Goal: Task Accomplishment & Management: Manage account settings

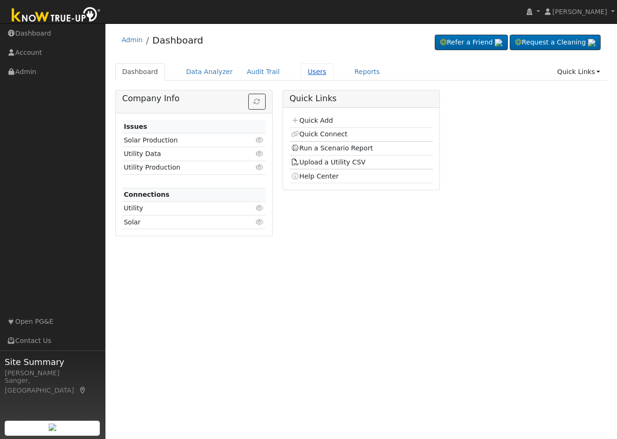
click at [301, 74] on link "Users" at bounding box center [317, 71] width 33 height 17
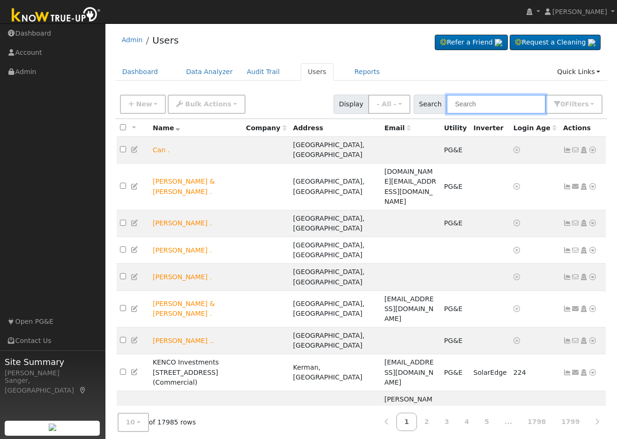
click at [473, 105] on input "text" at bounding box center [496, 104] width 99 height 19
paste input "Hernandez"
type input "Hernandez"
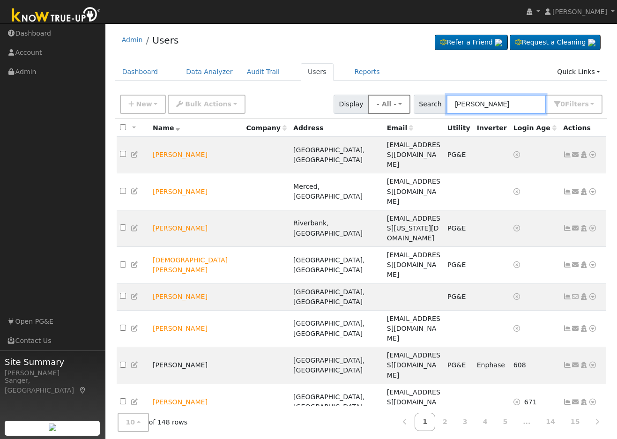
drag, startPoint x: 507, startPoint y: 100, endPoint x: 411, endPoint y: 101, distance: 95.6
click at [411, 101] on div "New Add User Quick Add Quick Connect Quick Convert Lead Bulk Actions Send Email…" at bounding box center [361, 102] width 487 height 22
paste input "Antonio & Anthony Hernandez"
type input "Antonio & Anthony Hernandez"
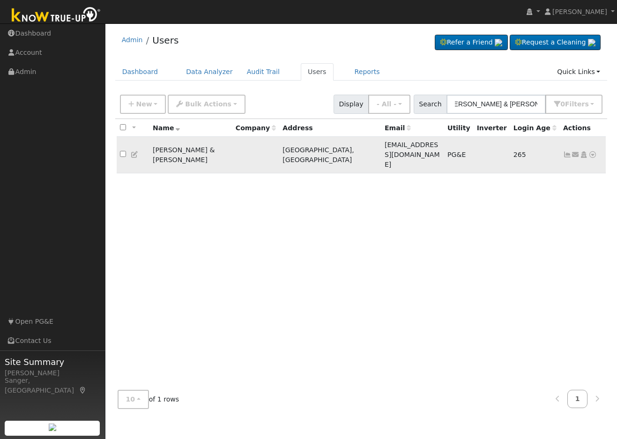
scroll to position [0, 0]
click at [568, 151] on icon at bounding box center [567, 154] width 8 height 7
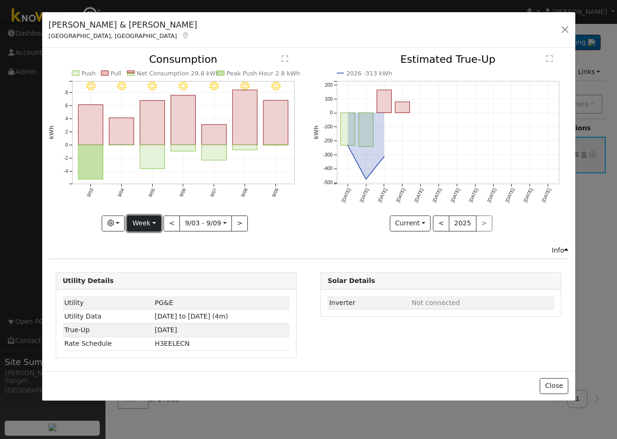
click at [145, 224] on button "Week" at bounding box center [144, 224] width 34 height 16
click at [146, 270] on link "Month" at bounding box center [159, 268] width 65 height 13
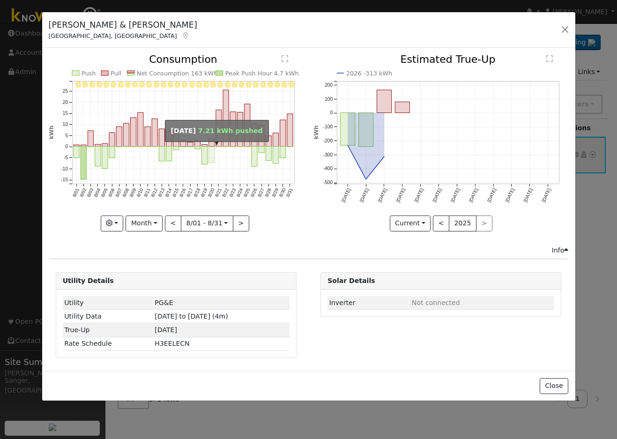
click at [210, 155] on rect "onclick=""" at bounding box center [212, 155] width 6 height 16
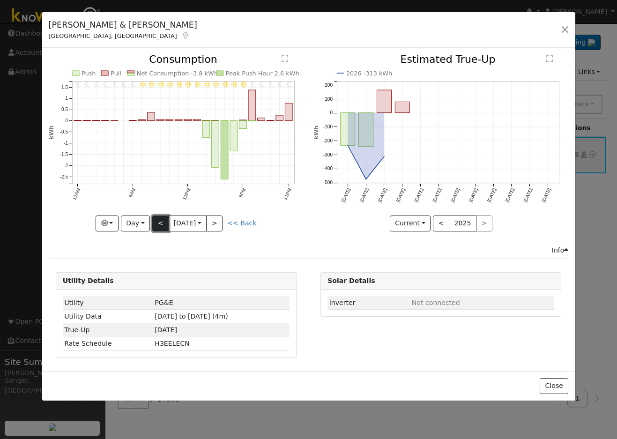
click at [155, 223] on button "<" at bounding box center [160, 224] width 16 height 16
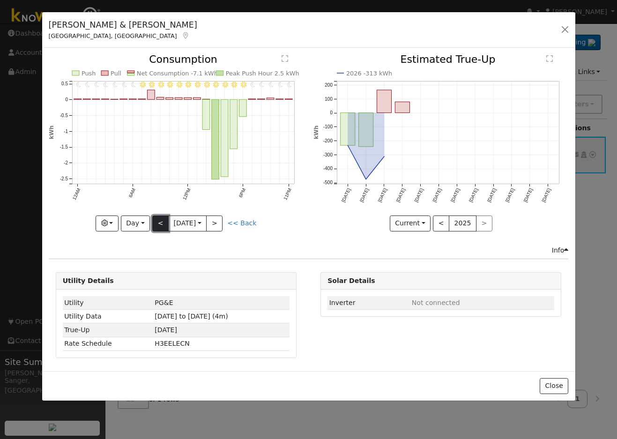
click at [155, 223] on button "<" at bounding box center [160, 224] width 16 height 16
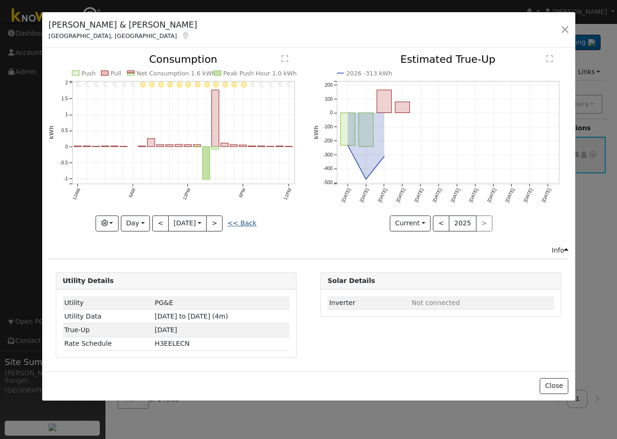
click at [241, 220] on link "<< Back" at bounding box center [241, 222] width 29 height 7
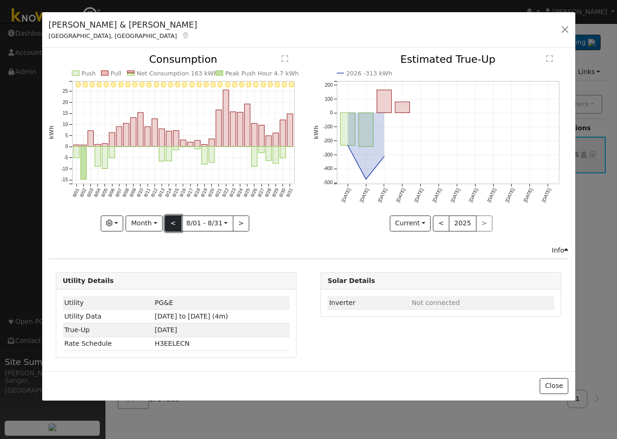
click at [171, 222] on button "<" at bounding box center [173, 224] width 16 height 16
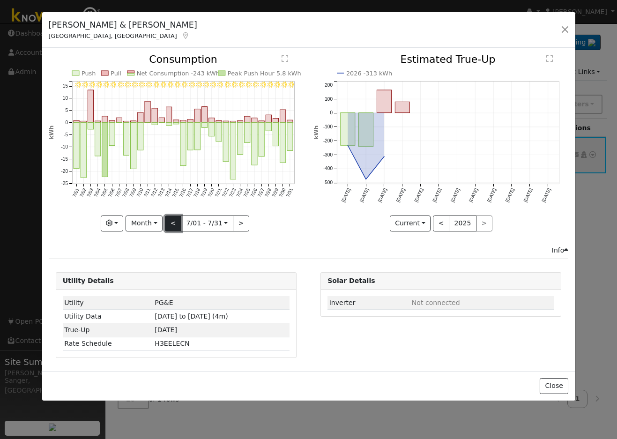
click at [172, 224] on button "<" at bounding box center [173, 224] width 16 height 16
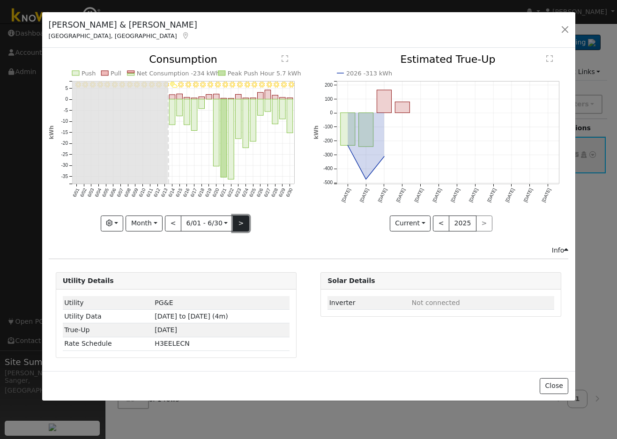
click at [241, 219] on button ">" at bounding box center [241, 224] width 16 height 16
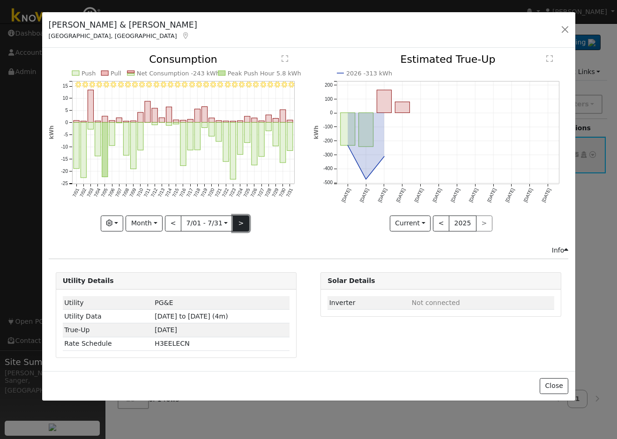
click at [242, 226] on button ">" at bounding box center [241, 224] width 16 height 16
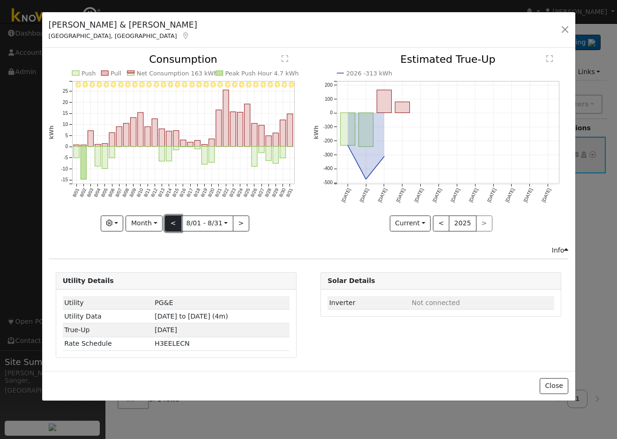
click at [177, 224] on button "<" at bounding box center [173, 224] width 16 height 16
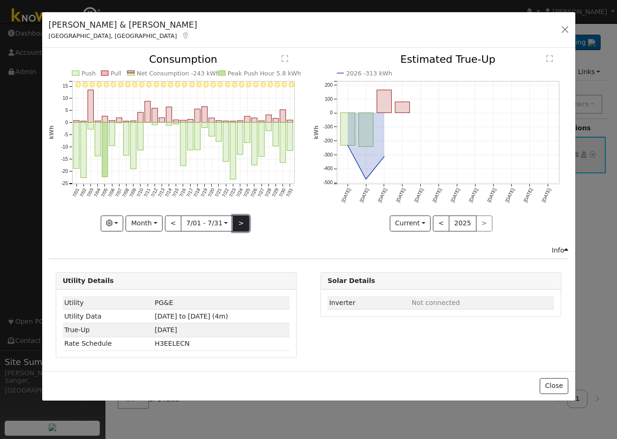
click at [235, 220] on button ">" at bounding box center [241, 224] width 16 height 16
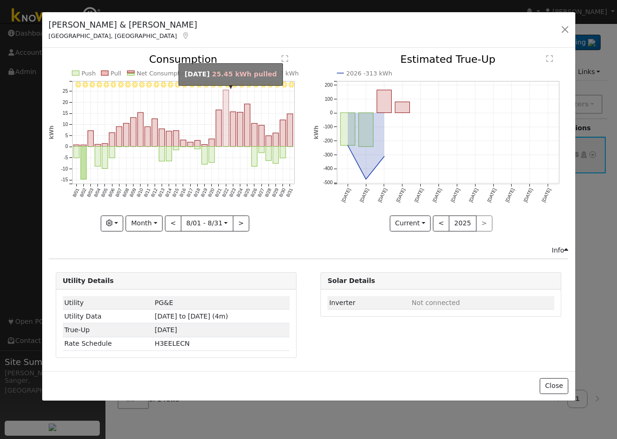
click at [227, 124] on rect "onclick=""" at bounding box center [226, 118] width 6 height 57
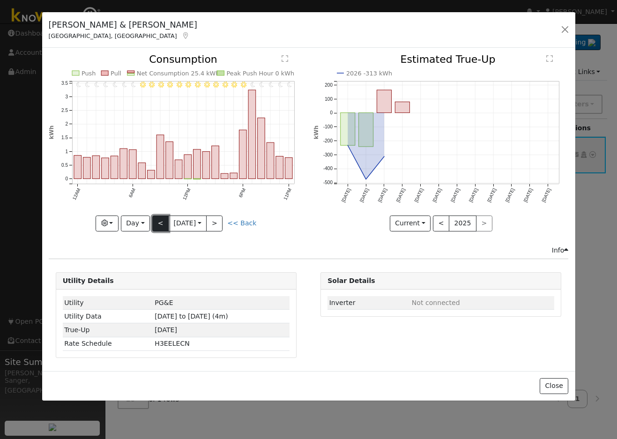
click at [160, 226] on button "<" at bounding box center [160, 224] width 16 height 16
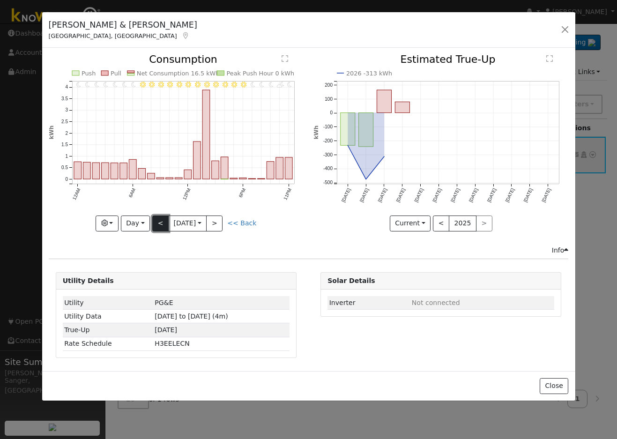
click at [160, 222] on button "<" at bounding box center [160, 224] width 16 height 16
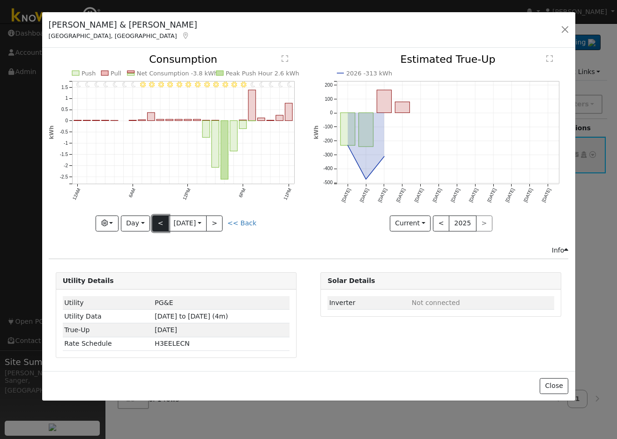
click at [158, 222] on button "<" at bounding box center [160, 224] width 16 height 16
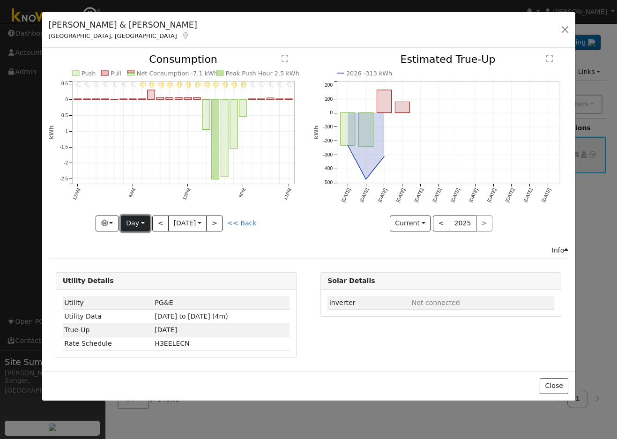
click at [131, 222] on button "Day" at bounding box center [135, 224] width 29 height 16
click at [147, 268] on link "Month" at bounding box center [153, 268] width 65 height 13
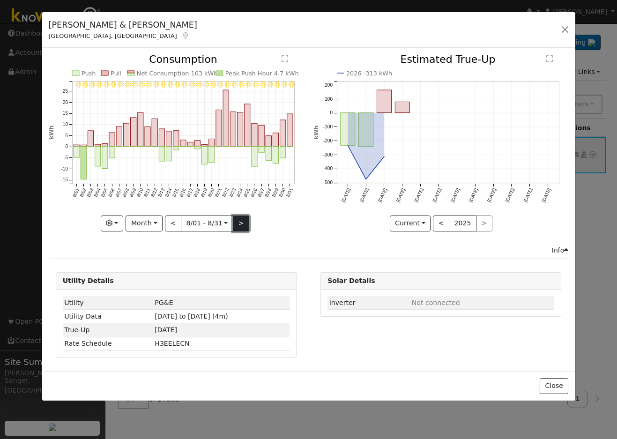
click at [239, 222] on button ">" at bounding box center [241, 224] width 16 height 16
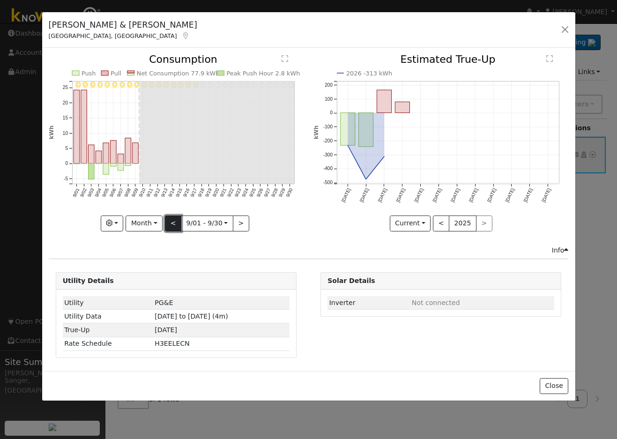
click at [172, 220] on button "<" at bounding box center [173, 224] width 16 height 16
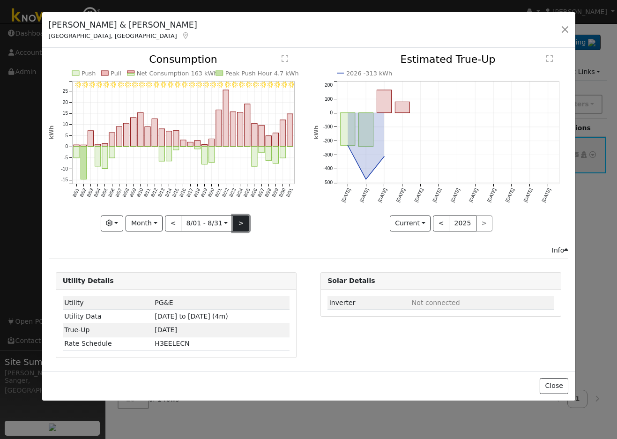
click at [239, 219] on button ">" at bounding box center [241, 224] width 16 height 16
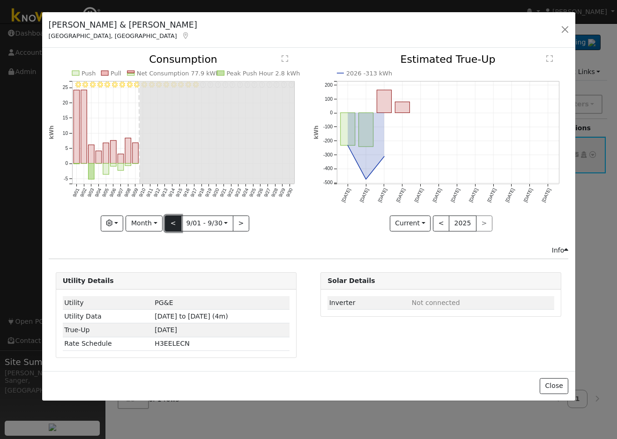
click at [173, 225] on button "<" at bounding box center [173, 224] width 16 height 16
type input "2025-08-01"
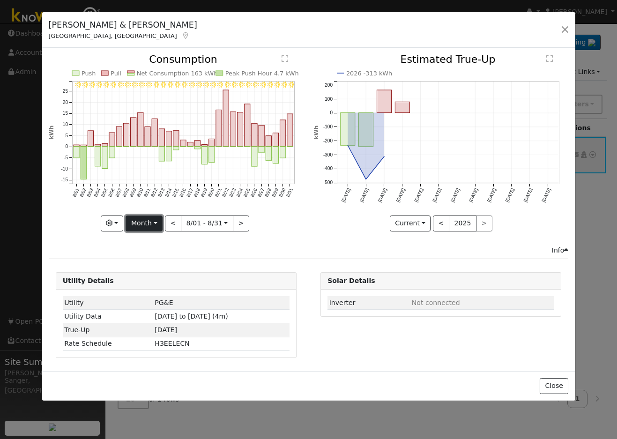
click at [139, 223] on button "Month" at bounding box center [144, 224] width 37 height 16
click at [147, 293] on link "Custom" at bounding box center [158, 295] width 65 height 13
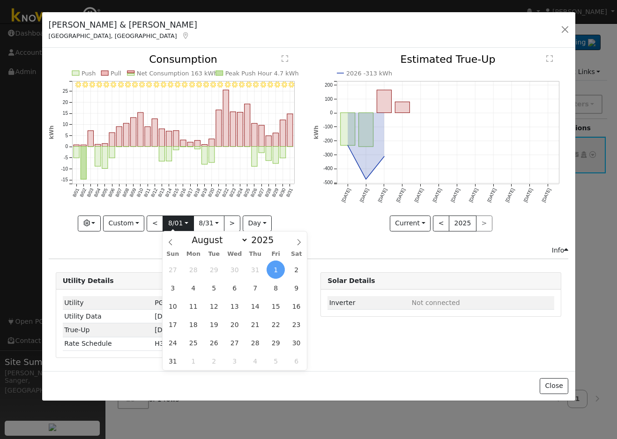
click at [170, 223] on input "2025-08-01" at bounding box center [178, 223] width 30 height 15
click at [192, 289] on span "4" at bounding box center [193, 288] width 18 height 18
type input "2025-08-04"
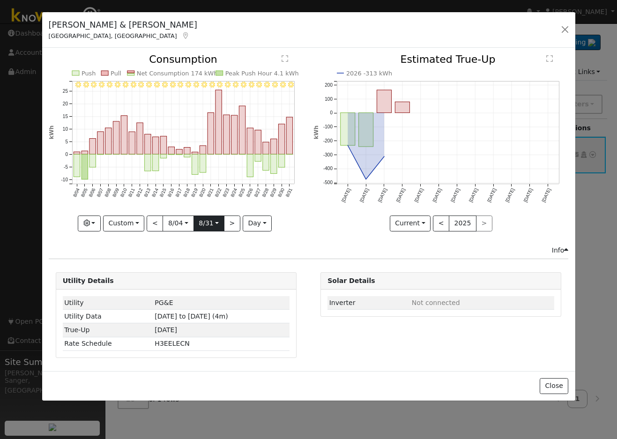
click at [207, 223] on input "2025-08-31" at bounding box center [209, 223] width 30 height 15
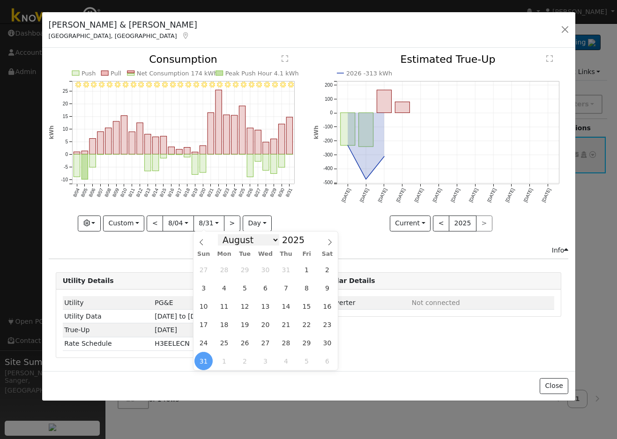
click at [259, 242] on select "January February March April May June July August September October November De…" at bounding box center [248, 239] width 61 height 11
select select "8"
click at [225, 234] on select "January February March April May June July August September October November De…" at bounding box center [248, 239] width 61 height 11
click at [246, 271] on span "2" at bounding box center [245, 270] width 18 height 18
type input "2025-09-02"
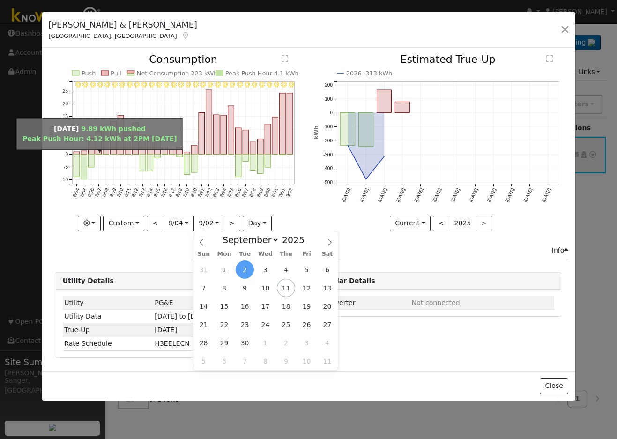
click at [85, 162] on rect "onclick=""" at bounding box center [84, 167] width 6 height 25
type input "2025-08-05"
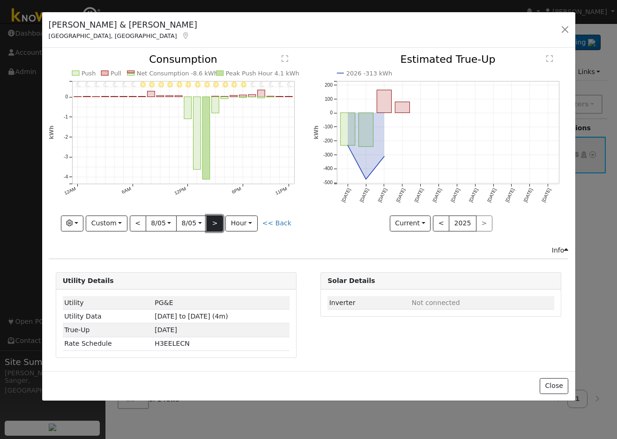
click at [216, 222] on button ">" at bounding box center [215, 224] width 16 height 16
type input "2025-08-06"
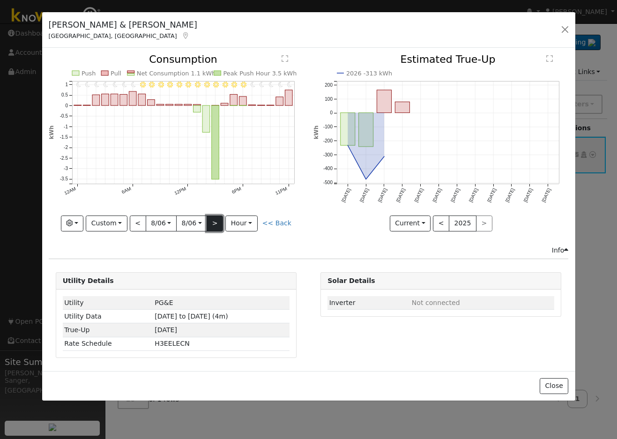
click at [216, 222] on button ">" at bounding box center [215, 224] width 16 height 16
type input "2025-08-07"
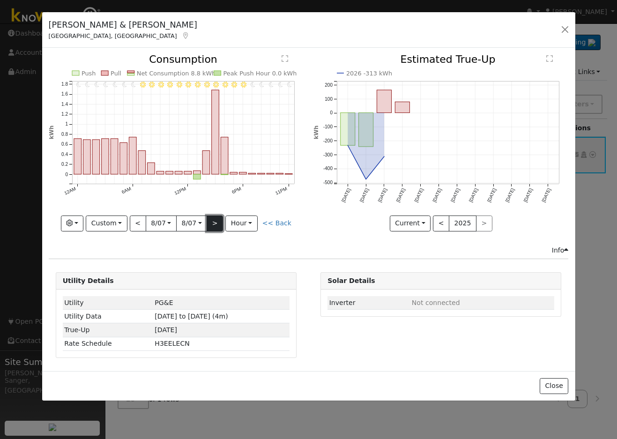
click at [216, 222] on button ">" at bounding box center [215, 224] width 16 height 16
type input "2025-08-08"
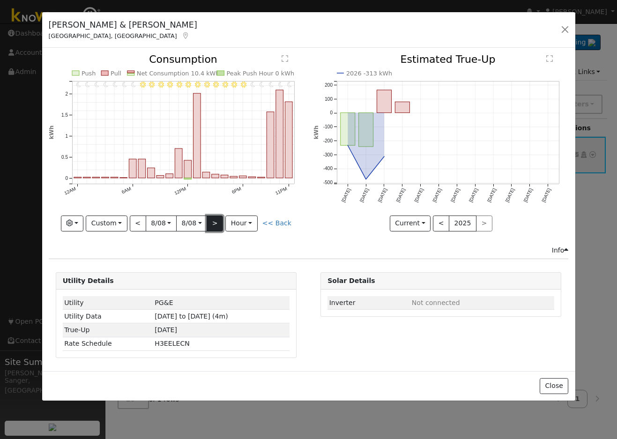
click at [216, 222] on button ">" at bounding box center [215, 224] width 16 height 16
type input "2025-08-09"
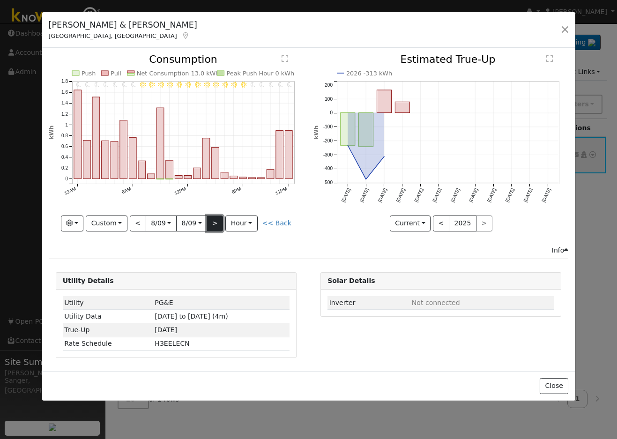
click at [216, 222] on button ">" at bounding box center [215, 224] width 16 height 16
type input "2025-08-10"
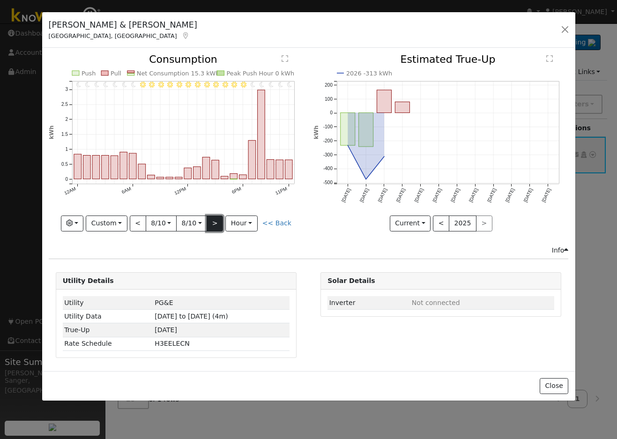
click at [216, 222] on button ">" at bounding box center [215, 224] width 16 height 16
type input "2025-08-11"
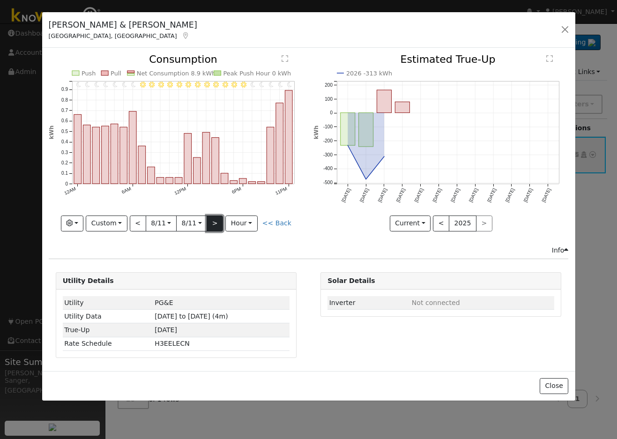
click at [216, 222] on button ">" at bounding box center [215, 224] width 16 height 16
type input "2025-08-12"
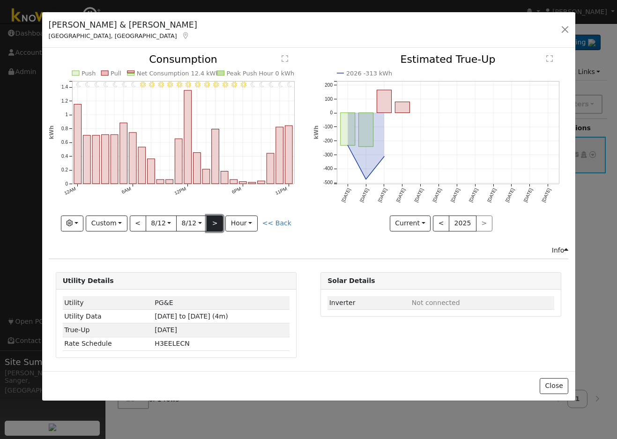
click at [216, 222] on button ">" at bounding box center [215, 224] width 16 height 16
type input "2025-08-13"
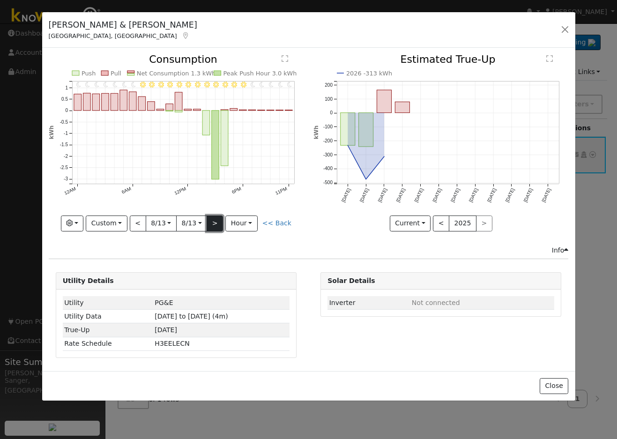
click at [214, 226] on button ">" at bounding box center [215, 224] width 16 height 16
type input "2025-08-14"
click at [212, 221] on button ">" at bounding box center [215, 224] width 16 height 16
type input "2025-08-15"
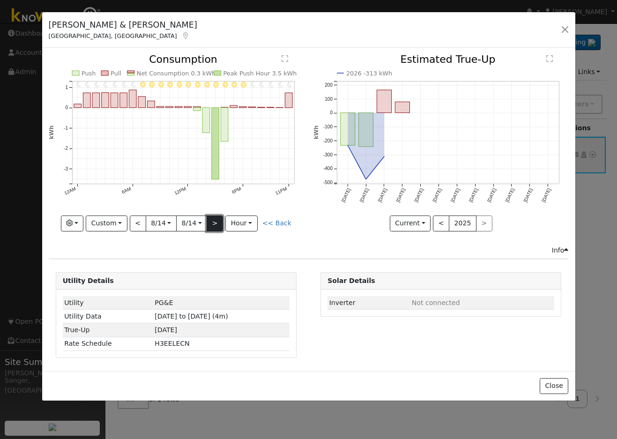
type input "2025-08-15"
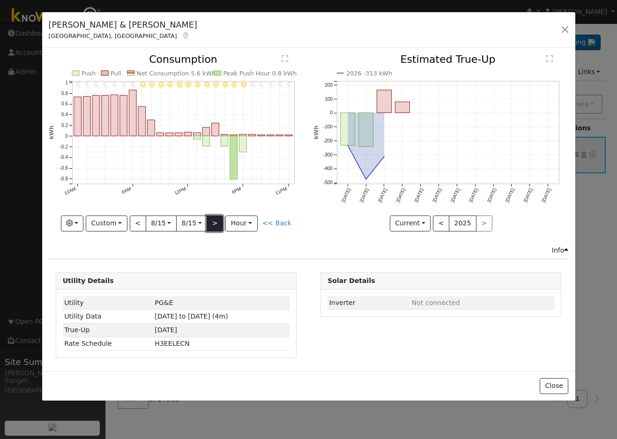
click at [217, 223] on button ">" at bounding box center [215, 224] width 16 height 16
type input "2025-08-16"
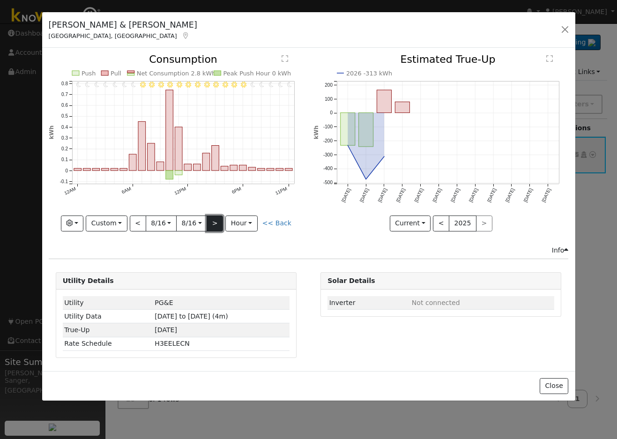
click at [215, 222] on button ">" at bounding box center [215, 224] width 16 height 16
type input "2025-08-17"
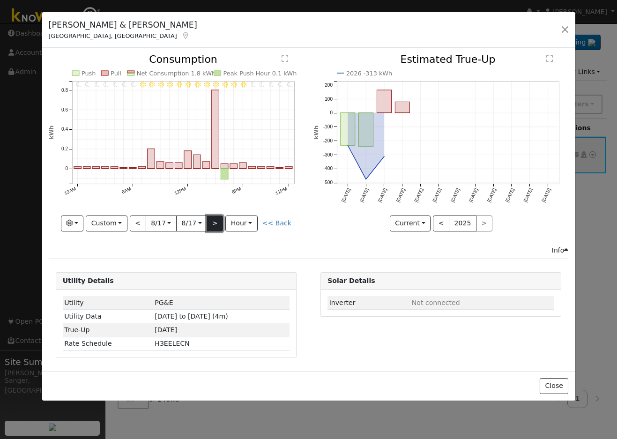
click at [213, 223] on button ">" at bounding box center [215, 224] width 16 height 16
type input "2025-08-18"
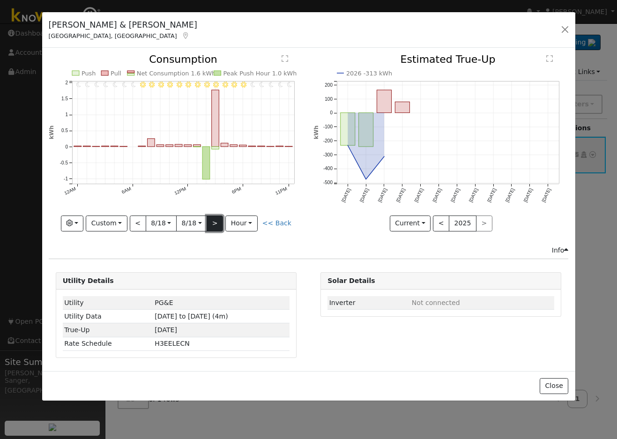
click at [219, 225] on button ">" at bounding box center [215, 224] width 16 height 16
type input "2025-08-19"
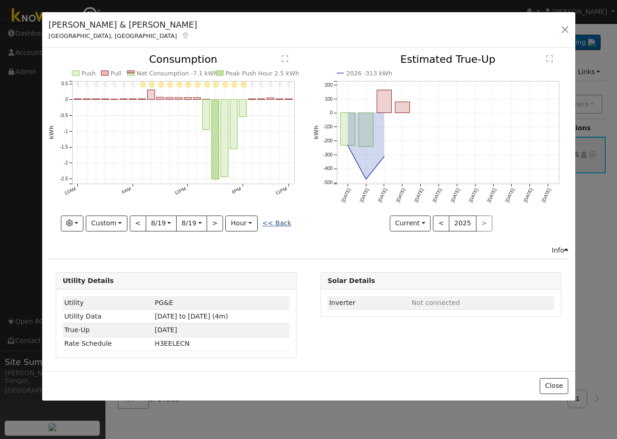
click at [283, 224] on link "<< Back" at bounding box center [276, 222] width 29 height 7
type input "2025-08-04"
type input "2025-09-02"
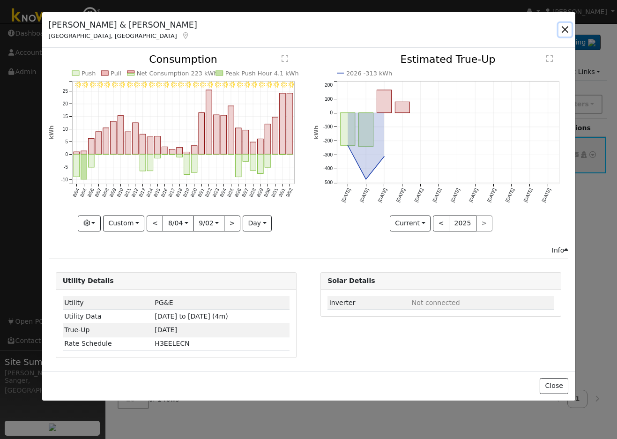
click at [563, 27] on button "button" at bounding box center [565, 29] width 13 height 13
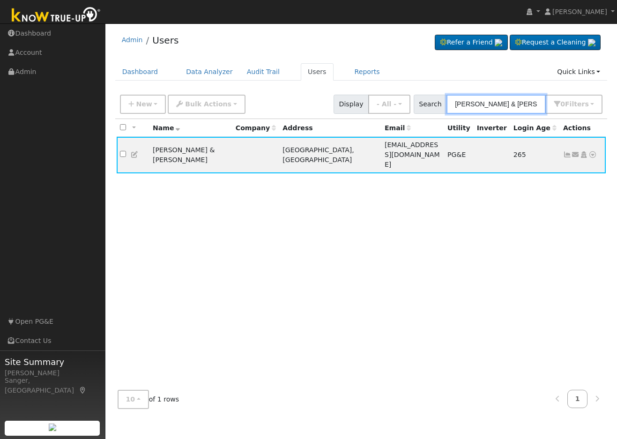
click at [507, 102] on input "Antonio & Anthony Hernandez" at bounding box center [496, 104] width 99 height 19
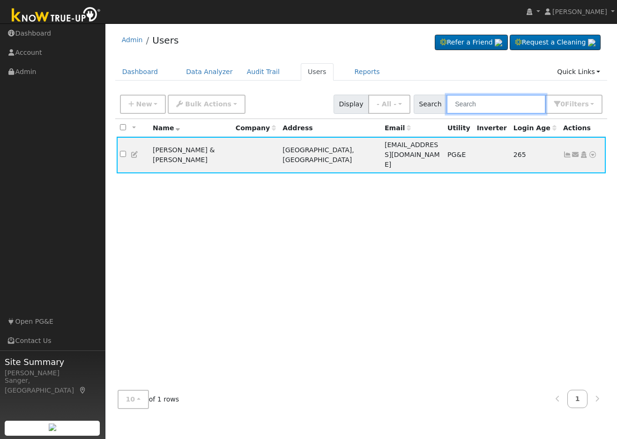
paste input "Marc Reyes"
type input "Marc Reyes"
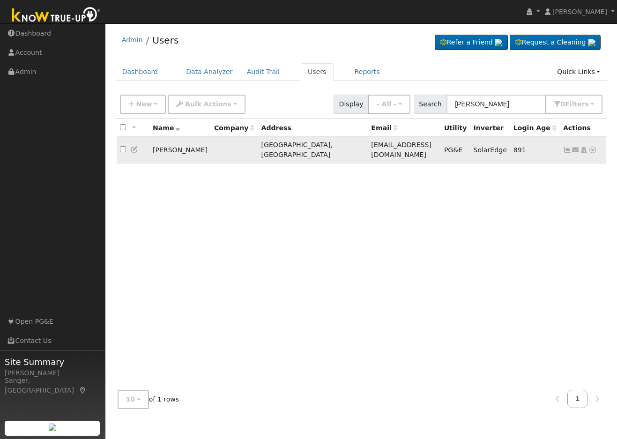
click at [134, 146] on icon at bounding box center [135, 149] width 8 height 7
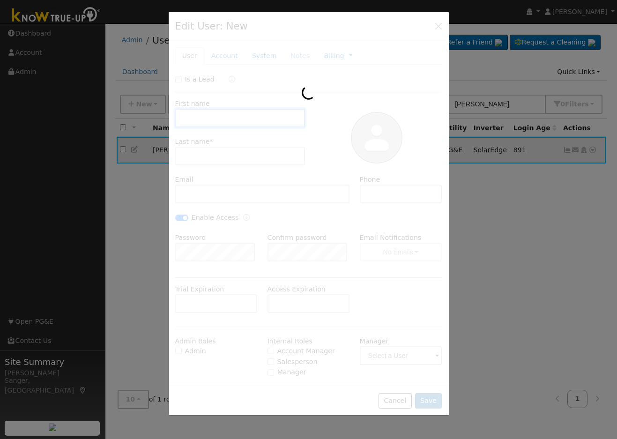
type input "04/30/2023"
type input "03/31/2023"
type input "Marc"
type input "Reyes"
type input "marcxpress@yahoo.com"
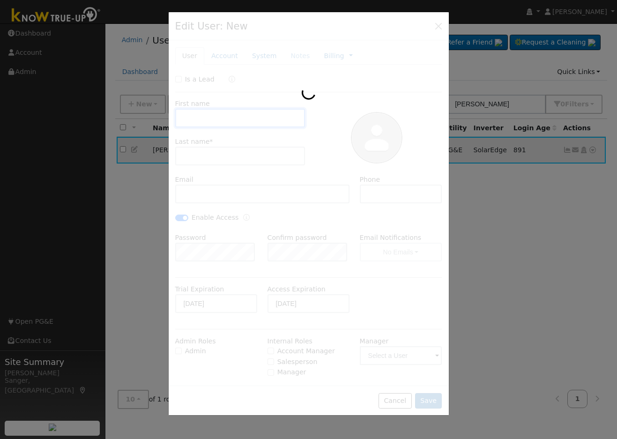
type input "559-304-3239"
checkbox input "true"
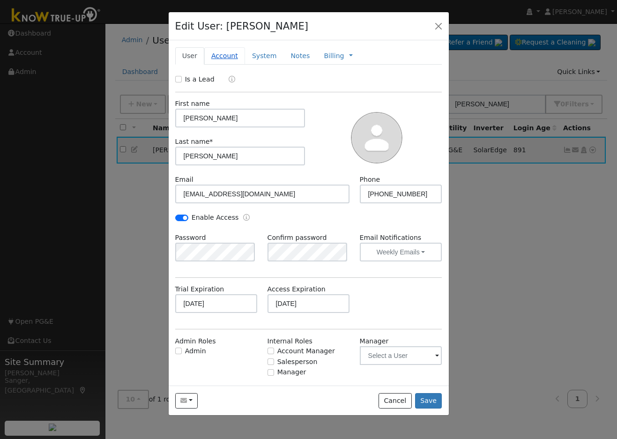
click at [222, 56] on link "Account" at bounding box center [224, 55] width 41 height 17
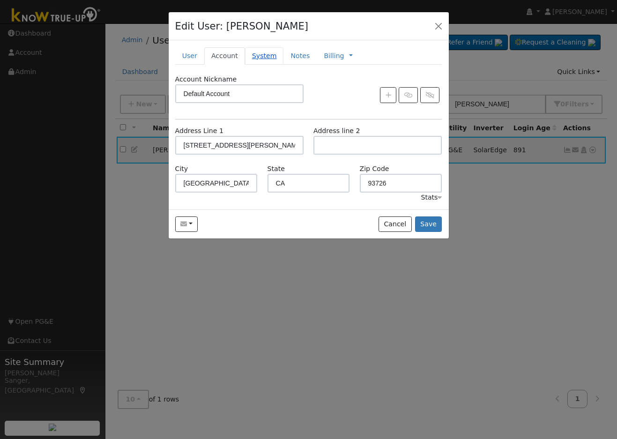
click at [260, 57] on link "System" at bounding box center [264, 55] width 39 height 17
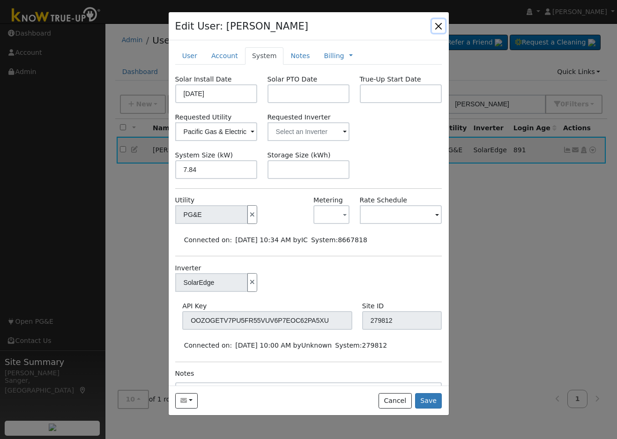
click at [437, 22] on button "button" at bounding box center [438, 25] width 13 height 13
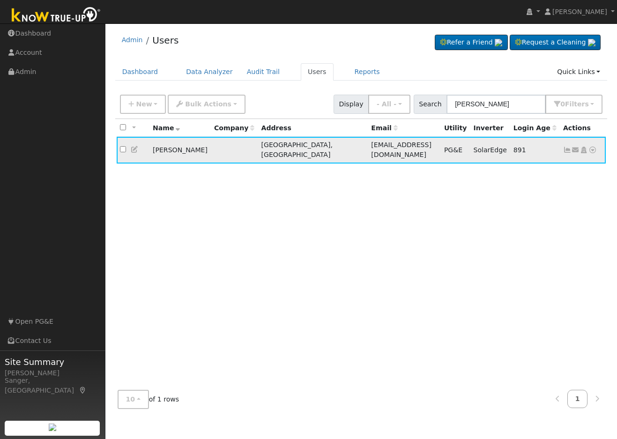
click at [566, 147] on icon at bounding box center [567, 150] width 8 height 7
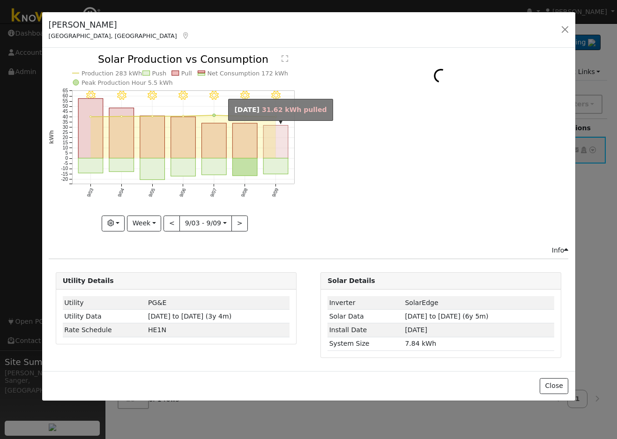
click at [279, 152] on rect "onclick=""" at bounding box center [275, 142] width 25 height 33
type input "2025-09-09"
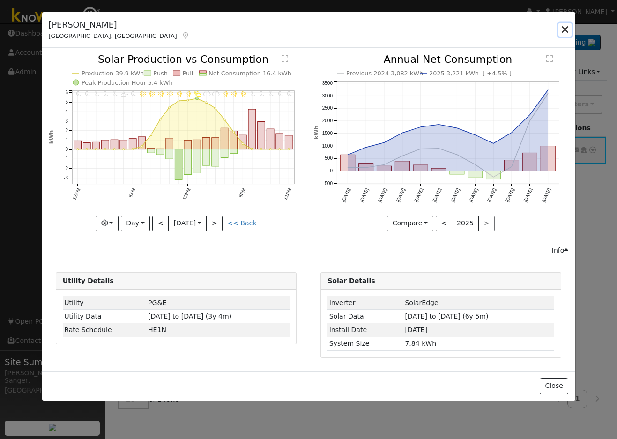
click at [565, 27] on button "button" at bounding box center [565, 29] width 13 height 13
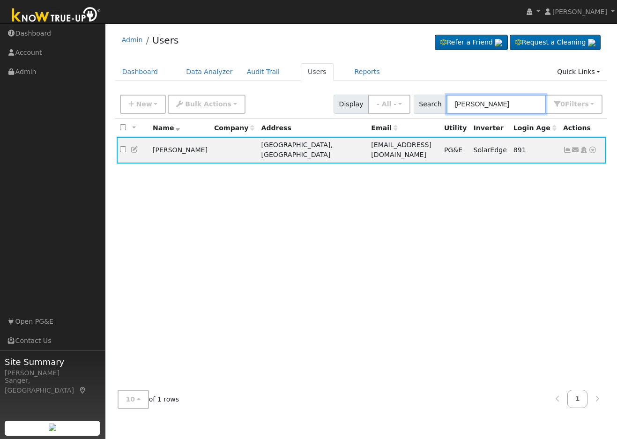
click at [501, 100] on input "Marc Reyes" at bounding box center [496, 104] width 99 height 19
drag, startPoint x: 501, startPoint y: 105, endPoint x: 425, endPoint y: 107, distance: 76.4
click at [425, 107] on div "Search Marc Reyes 0 Filter s My accounts Role Show - All - Show Leads Admin Bil…" at bounding box center [508, 104] width 189 height 19
paste input "Samuel Gibbs"
type input "Samuel Gibbs"
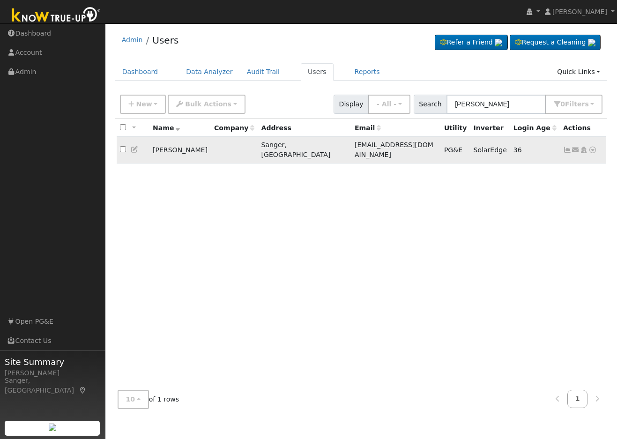
click at [591, 147] on icon at bounding box center [593, 150] width 8 height 7
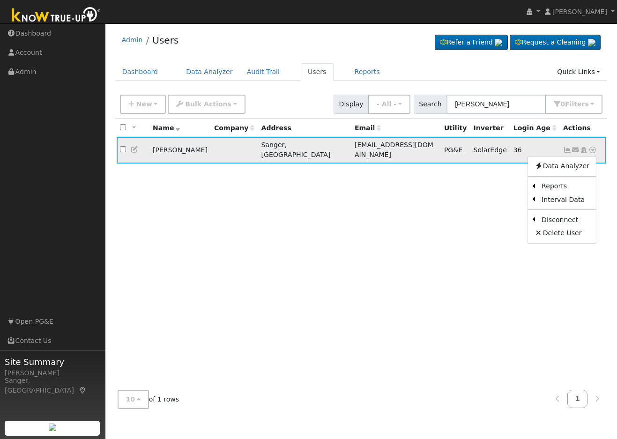
click at [576, 170] on ul "Data Analyzer Reports Scenario Health Check Energy Audit Account Timeline User …" at bounding box center [562, 200] width 69 height 88
click at [593, 147] on icon at bounding box center [593, 150] width 8 height 7
click at [569, 162] on link "Data Analyzer" at bounding box center [562, 166] width 68 height 13
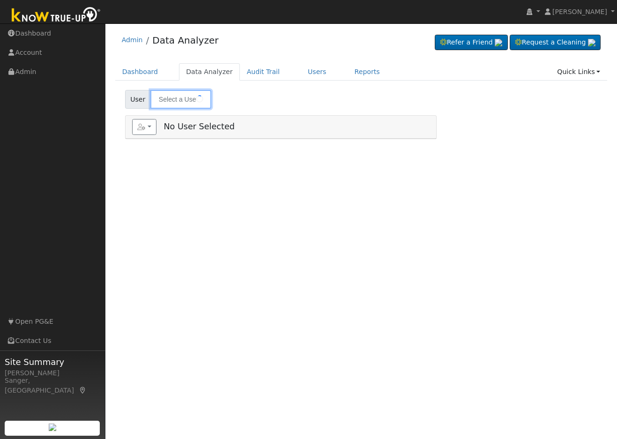
type input "Samuel Gibbs"
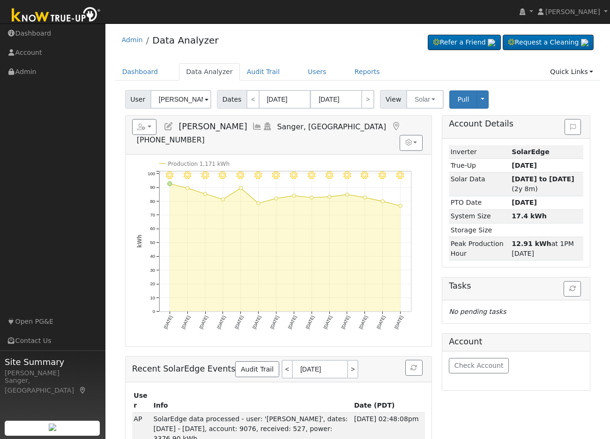
click at [252, 126] on icon at bounding box center [257, 126] width 10 height 8
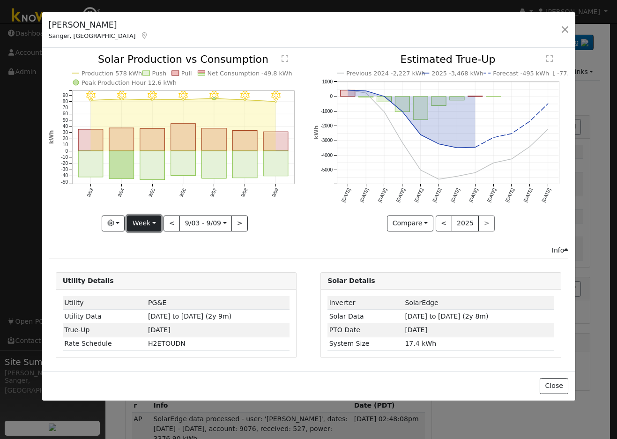
click at [148, 221] on button "Week" at bounding box center [144, 224] width 34 height 16
click at [142, 279] on link "Year" at bounding box center [159, 282] width 65 height 13
type input "2024-09-01"
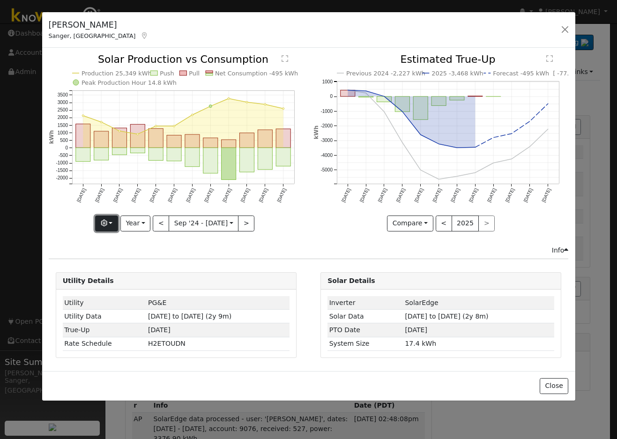
click at [105, 220] on icon "button" at bounding box center [104, 223] width 7 height 7
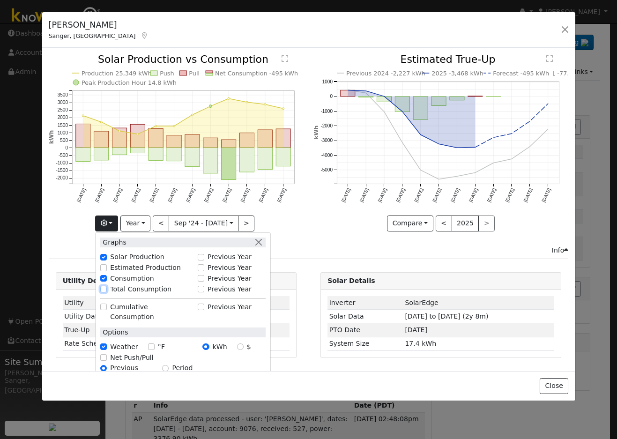
click at [105, 288] on input "Total Consumption" at bounding box center [103, 289] width 7 height 7
checkbox input "true"
